Goal: Transaction & Acquisition: Purchase product/service

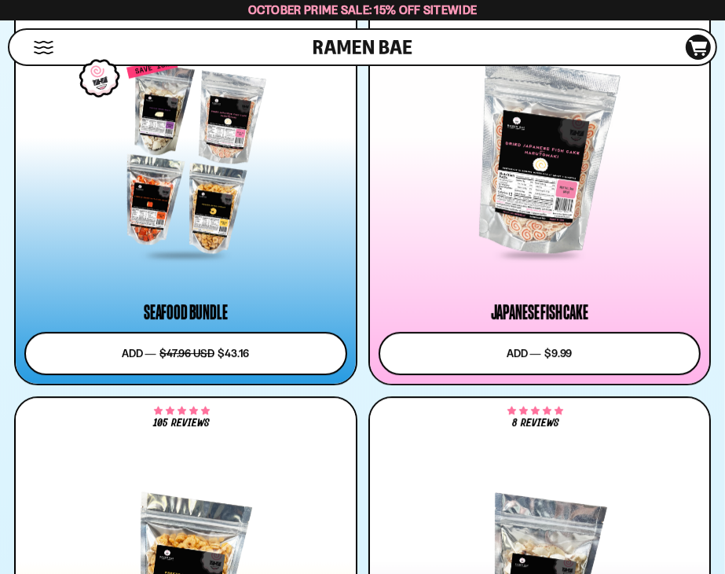
scroll to position [2750, 0]
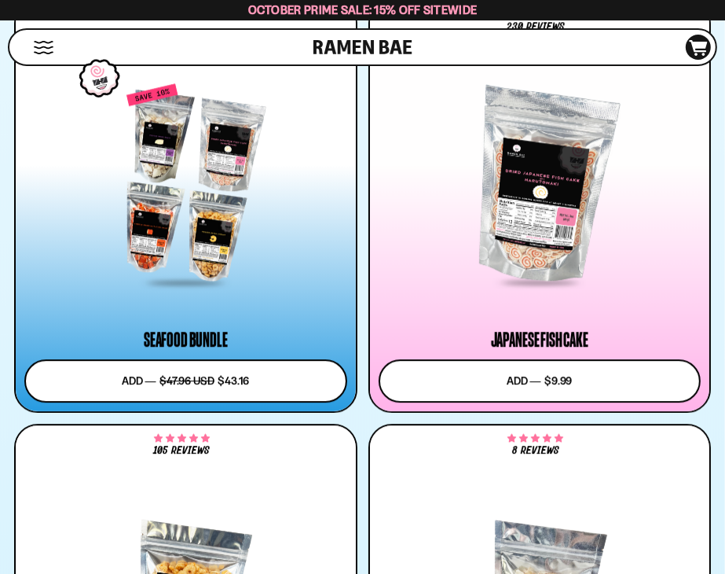
click at [159, 211] on div at bounding box center [185, 184] width 323 height 200
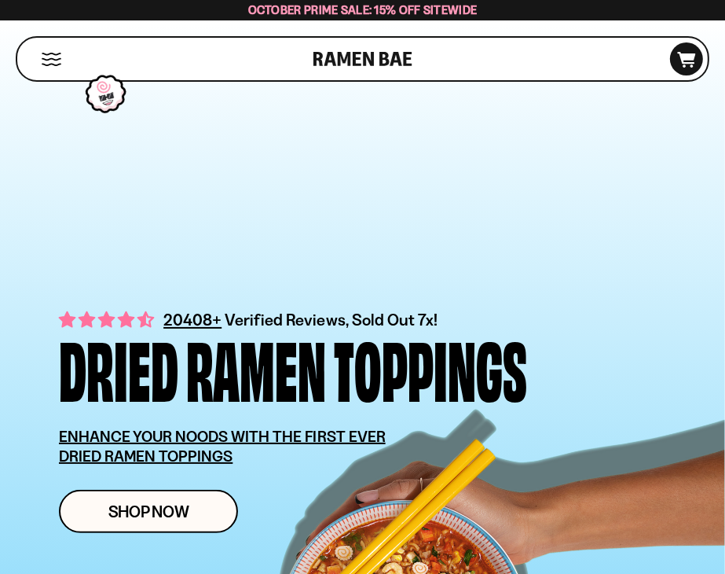
click at [49, 61] on button "Mobile Menu Trigger" at bounding box center [51, 59] width 21 height 13
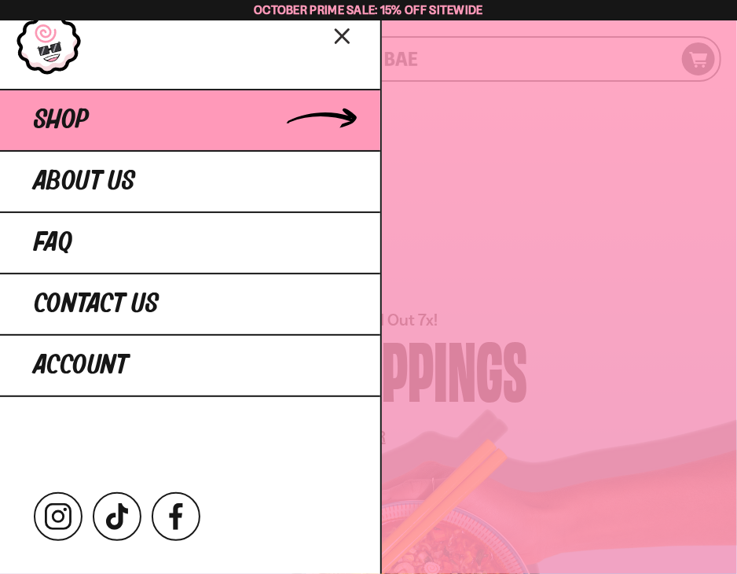
click at [54, 114] on span "Shop" at bounding box center [61, 120] width 55 height 28
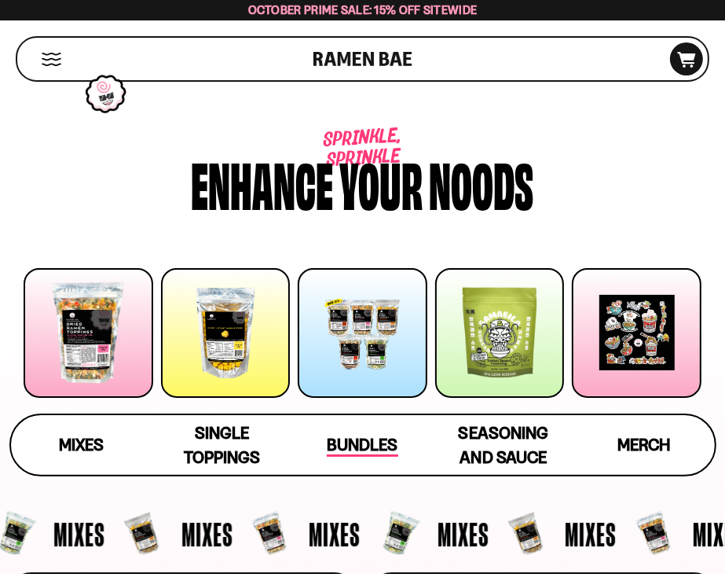
click at [371, 450] on span "Bundles" at bounding box center [362, 446] width 71 height 22
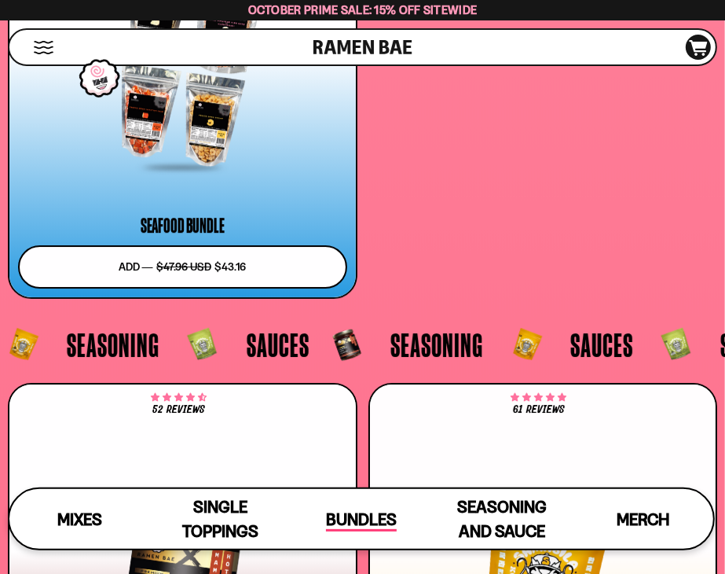
scroll to position [6876, 0]
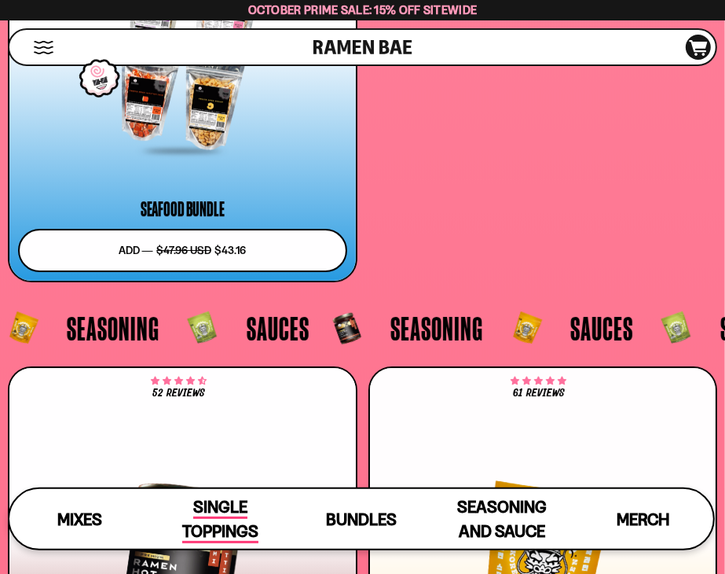
click at [225, 530] on span "Single Toppings" at bounding box center [220, 520] width 76 height 46
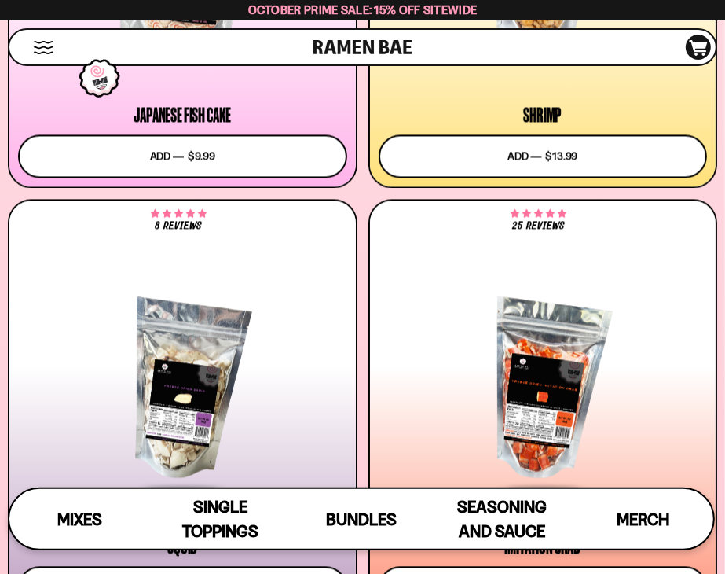
scroll to position [2234, 0]
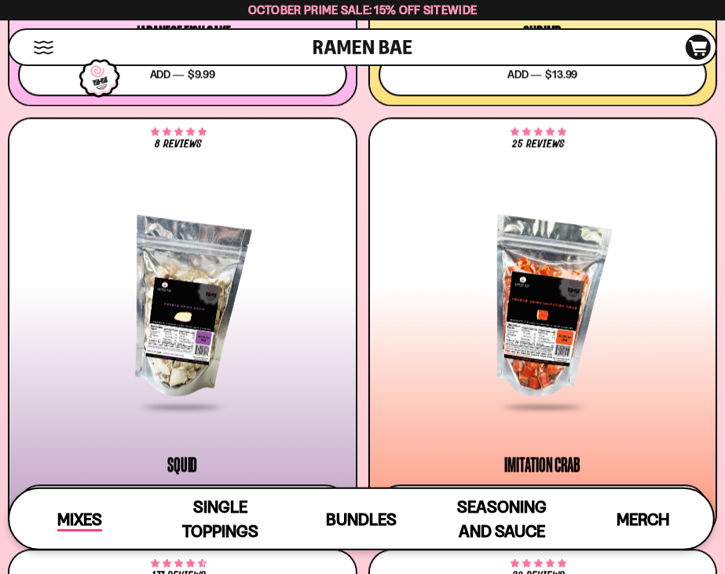
click at [60, 510] on span "Mixes" at bounding box center [79, 520] width 45 height 22
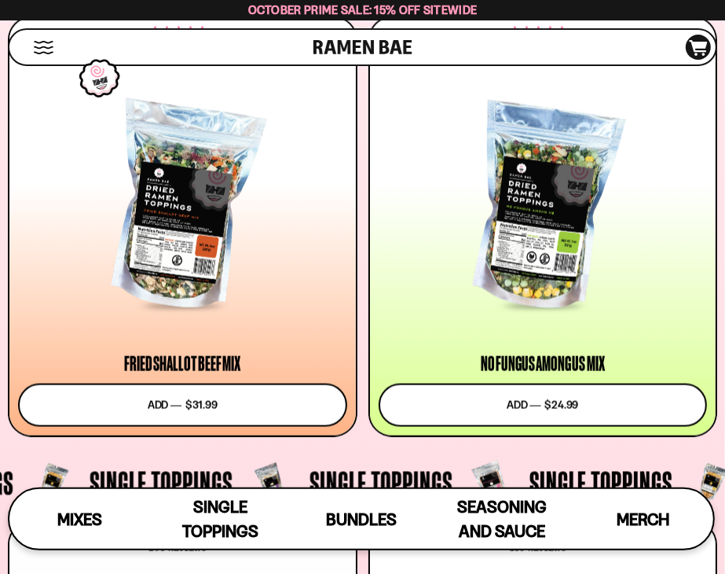
scroll to position [1416, 0]
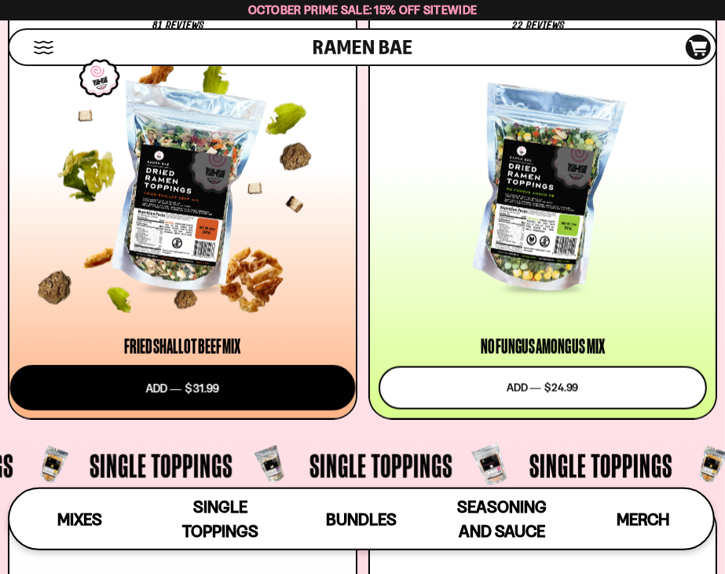
click at [237, 391] on button "Add to cart Add ― Regular price $31.99 Regular price Sale price $31.99 Unit pri…" at bounding box center [182, 388] width 345 height 46
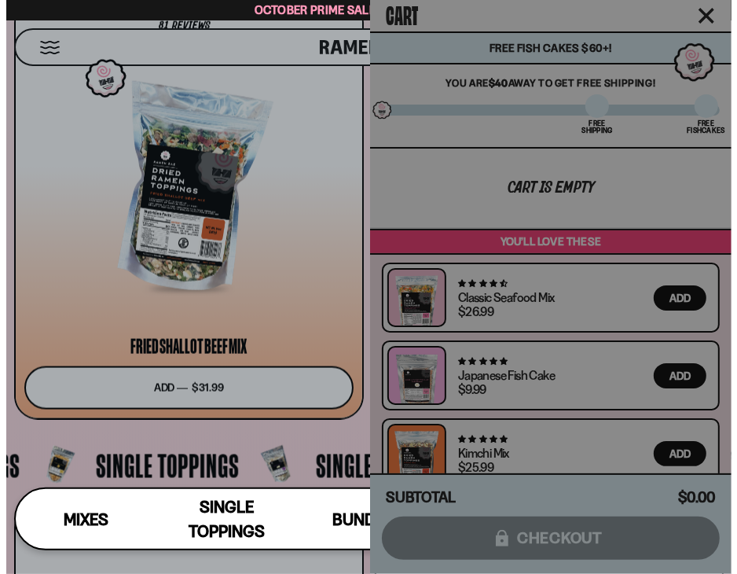
scroll to position [1433, 0]
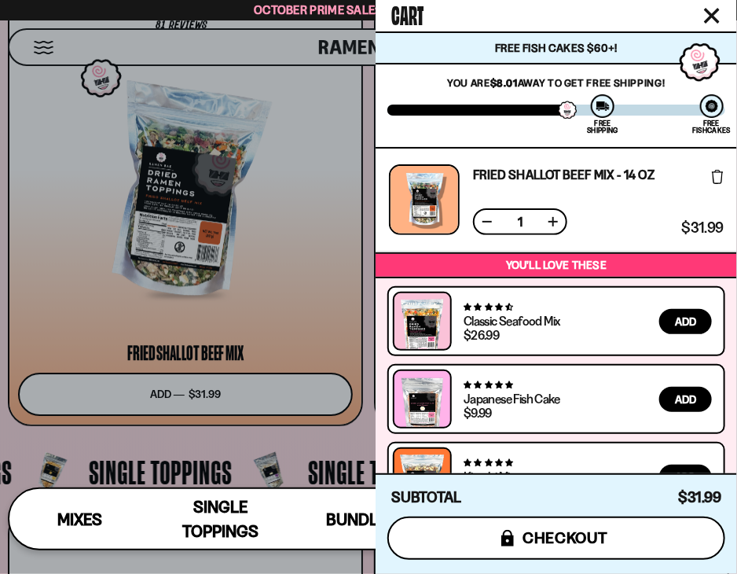
click at [529, 542] on span "checkout" at bounding box center [566, 537] width 86 height 17
